Goal: Transaction & Acquisition: Book appointment/travel/reservation

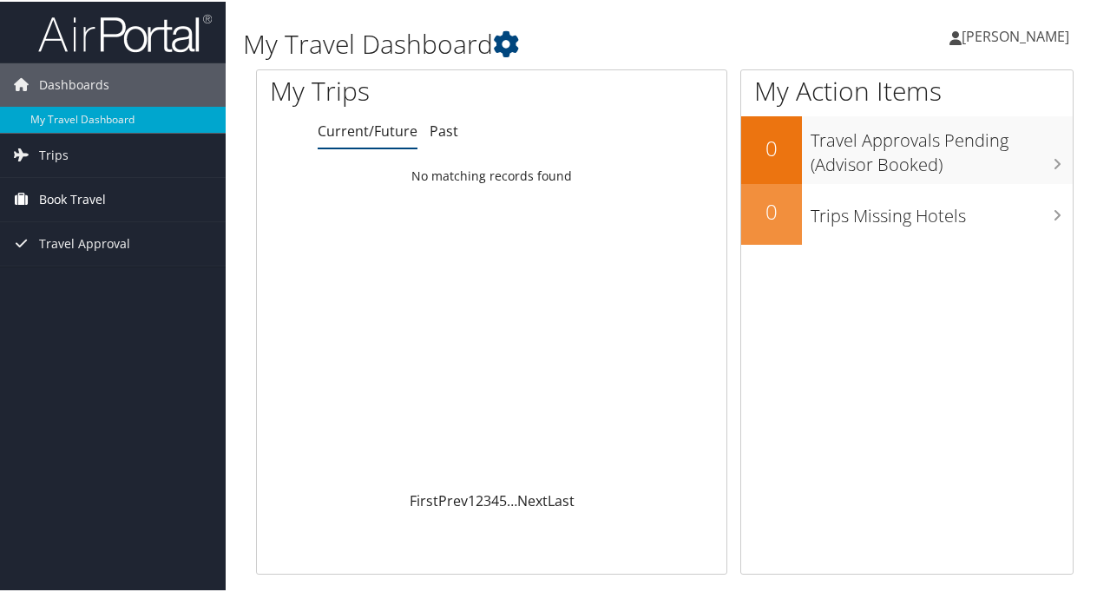
click at [68, 196] on span "Book Travel" at bounding box center [72, 197] width 67 height 43
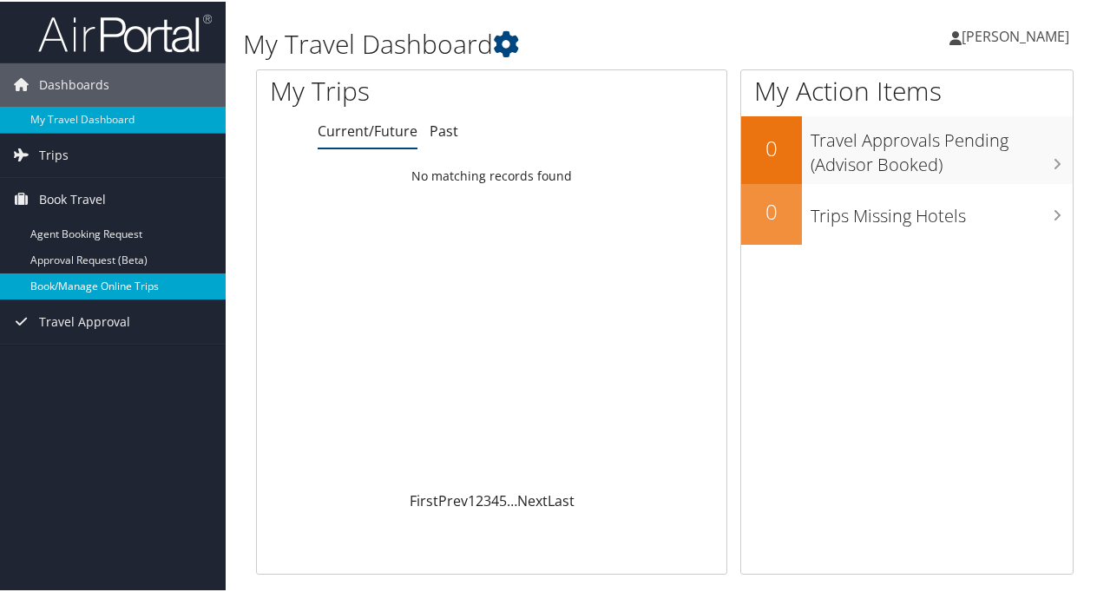
click at [87, 276] on link "Book/Manage Online Trips" at bounding box center [113, 285] width 226 height 26
